Goal: Task Accomplishment & Management: Book appointment/travel/reservation

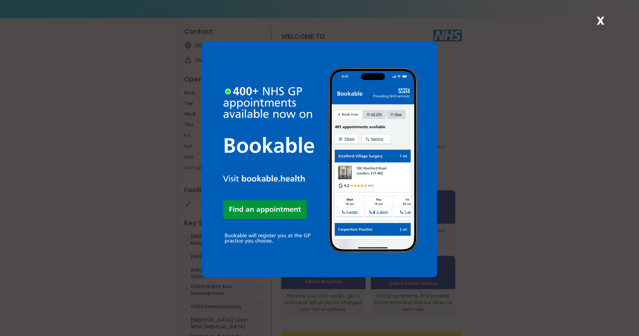
scroll to position [100, 0]
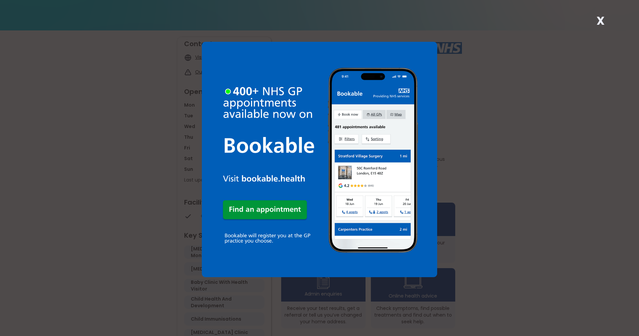
scroll to position [67, 0]
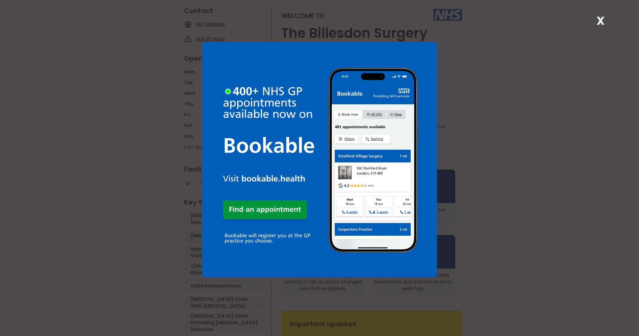
click at [571, 93] on div "X" at bounding box center [319, 168] width 639 height 336
click at [598, 19] on strong "X" at bounding box center [600, 21] width 8 height 16
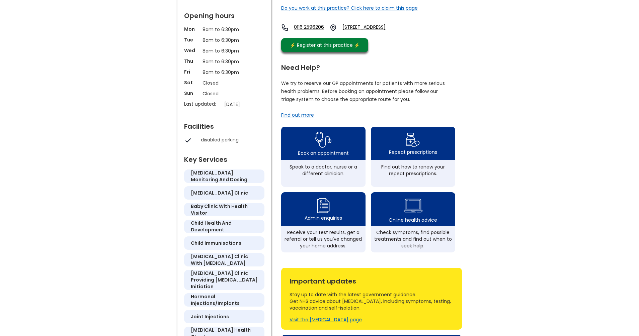
scroll to position [134, 0]
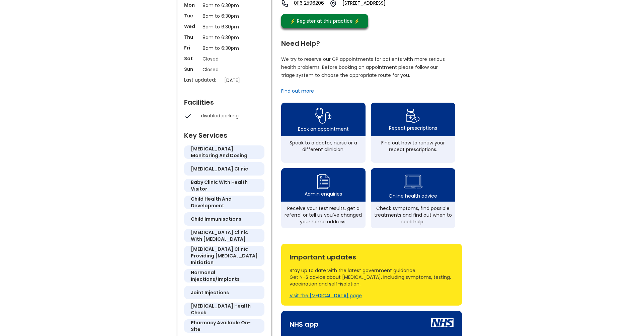
click at [323, 299] on div "Visit the [MEDICAL_DATA] page" at bounding box center [325, 295] width 72 height 7
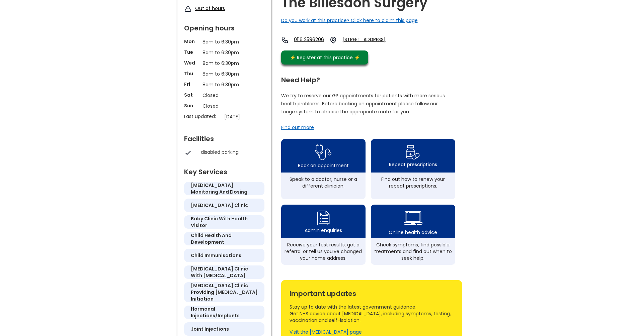
scroll to position [67, 0]
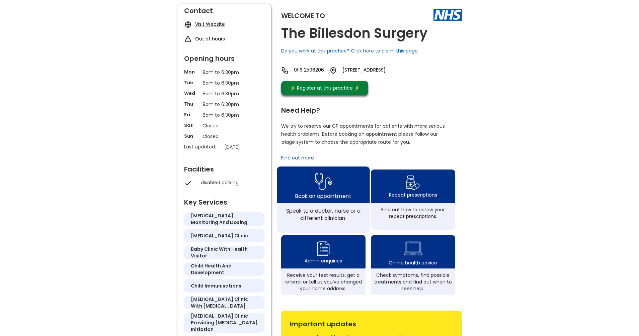
click at [330, 192] on img at bounding box center [323, 181] width 18 height 22
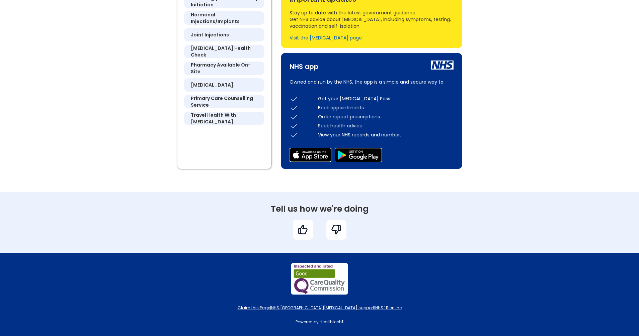
scroll to position [398, 0]
